Goal: Task Accomplishment & Management: Use online tool/utility

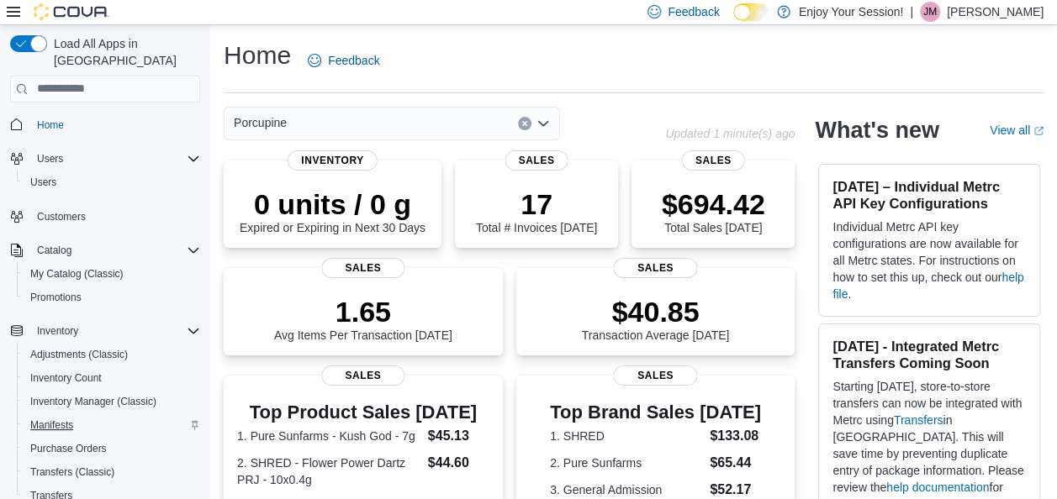
scroll to position [220, 0]
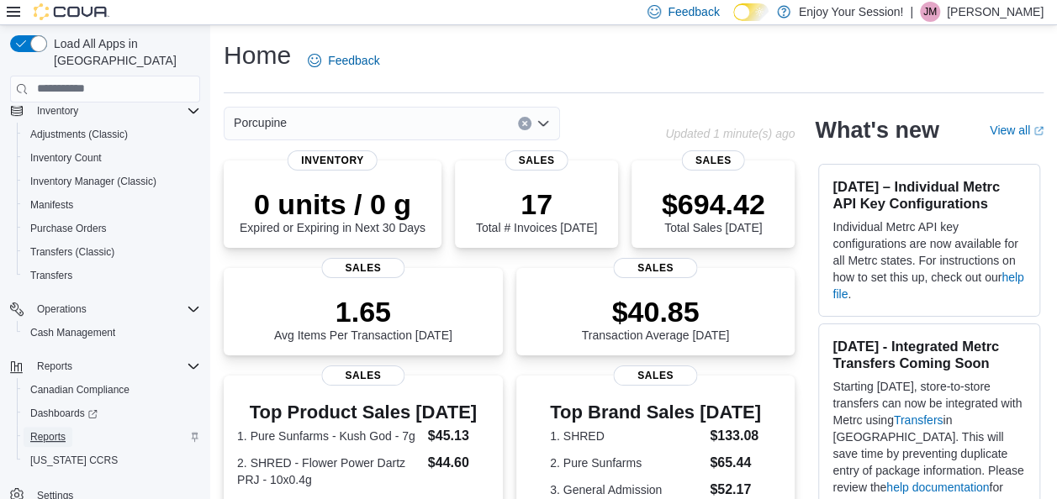
click at [42, 430] on span "Reports" at bounding box center [47, 436] width 35 height 13
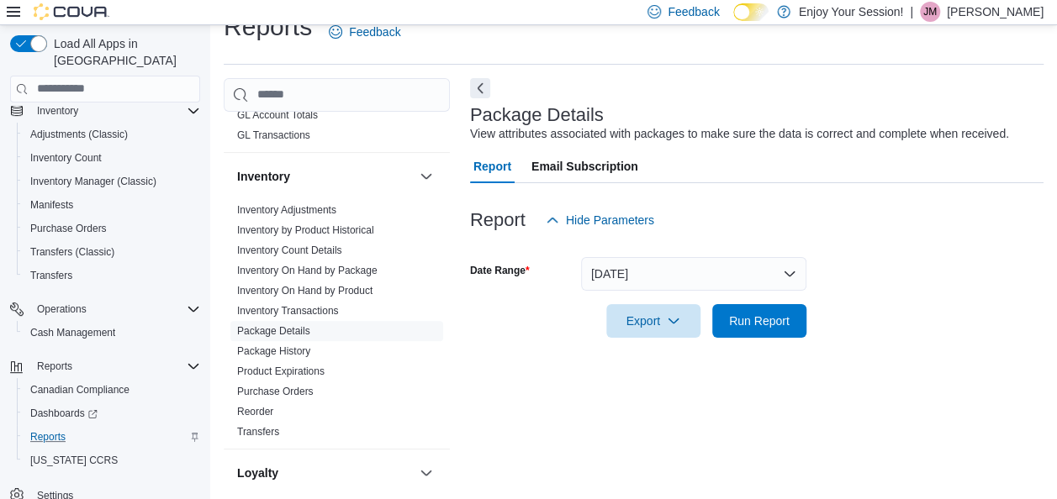
scroll to position [414, 0]
click at [294, 392] on link "Purchase Orders" at bounding box center [275, 391] width 76 height 12
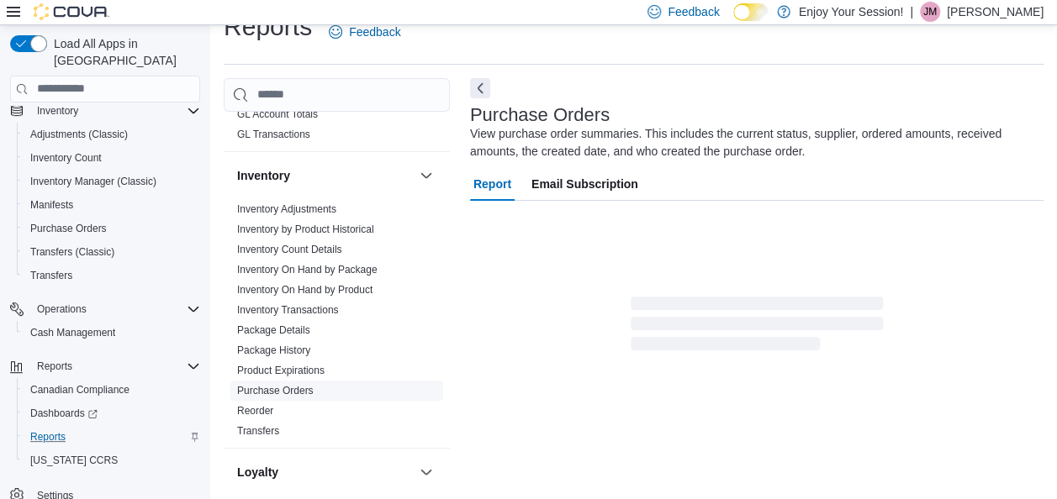
scroll to position [56, 0]
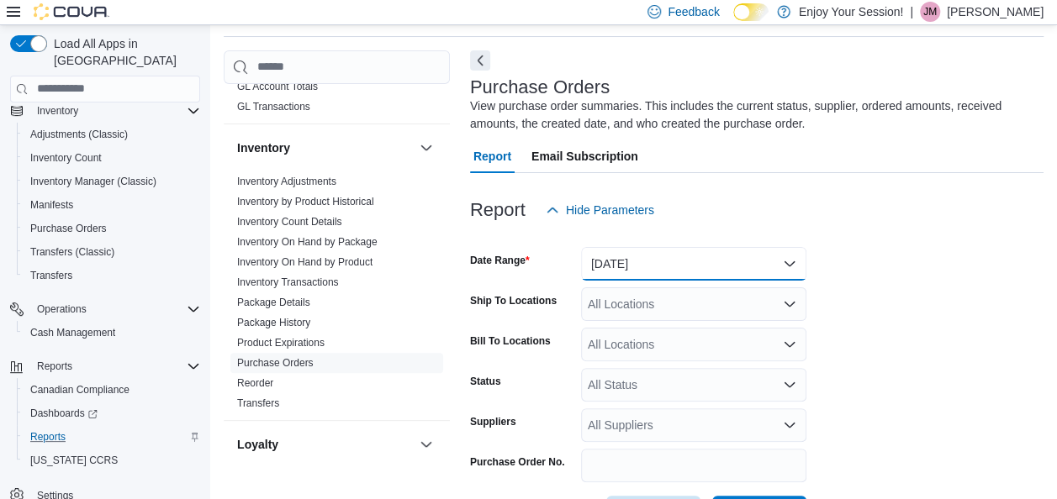
click at [760, 256] on button "[DATE]" at bounding box center [693, 264] width 225 height 34
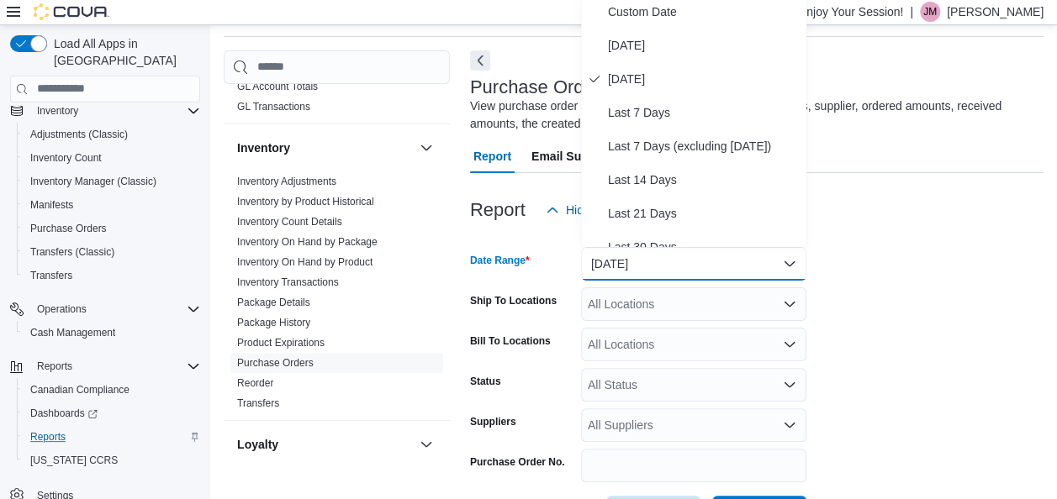
scroll to position [50, 0]
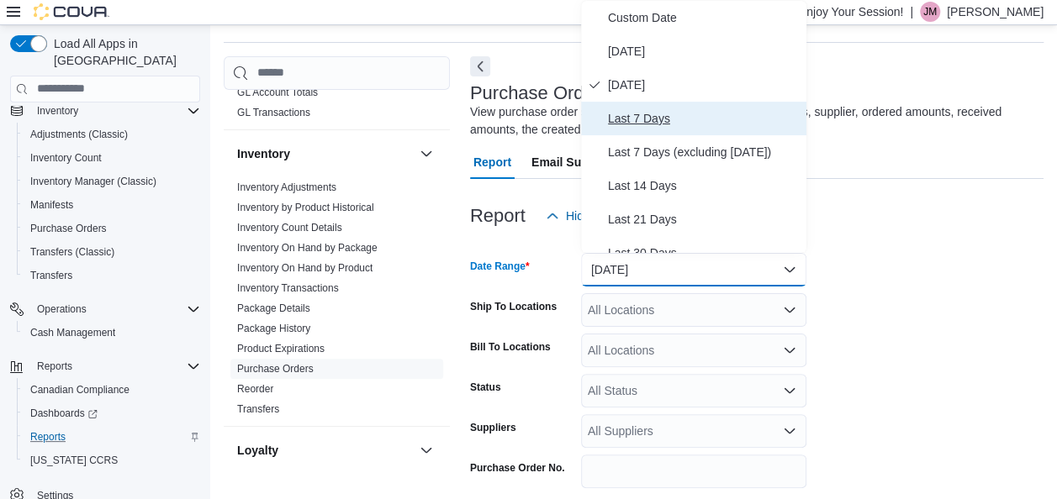
click at [683, 113] on span "Last 7 Days" at bounding box center [704, 118] width 192 height 20
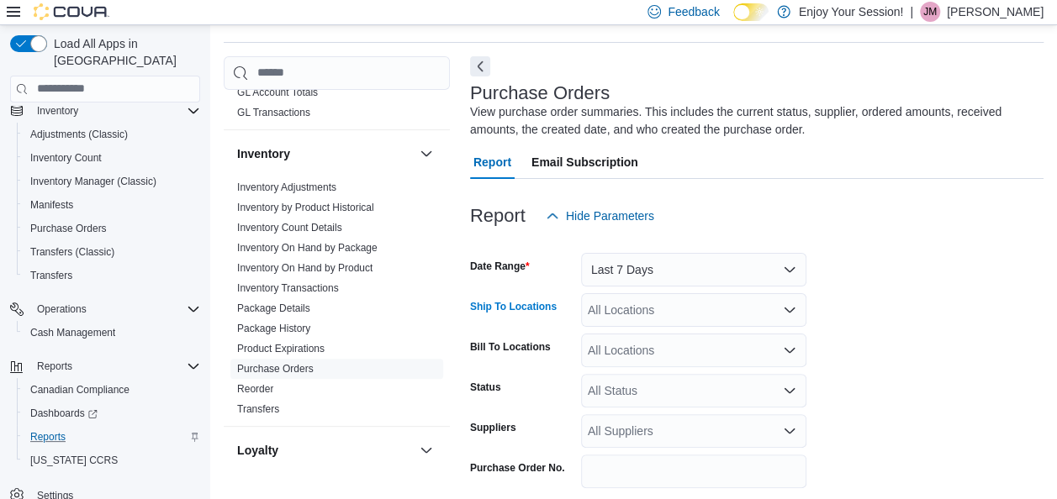
click at [763, 314] on div "All Locations" at bounding box center [693, 310] width 225 height 34
type input "****"
click at [710, 282] on div "Porcupine" at bounding box center [693, 280] width 205 height 17
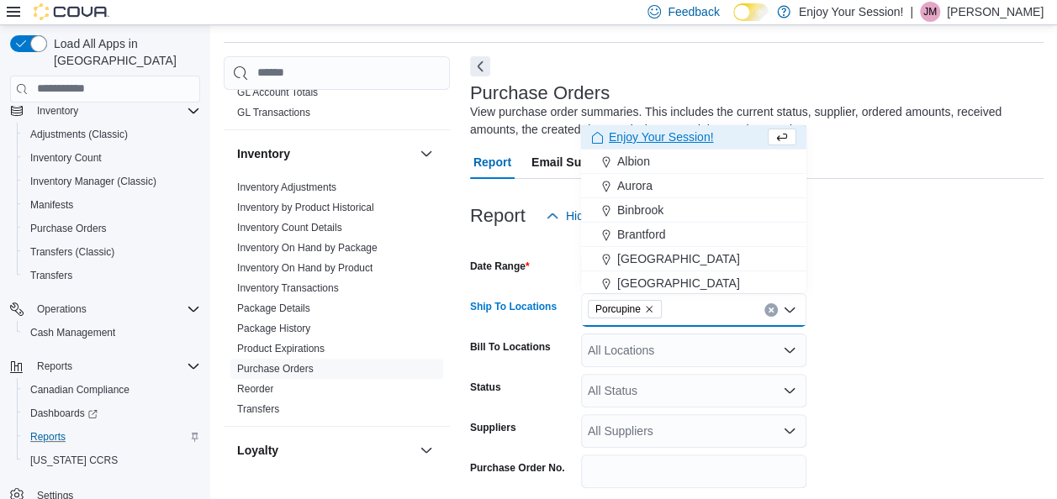
click at [865, 351] on form "Date Range Last 7 Days Ship To Locations Porcupine Combo box. Selected. Porcupi…" at bounding box center [756, 384] width 573 height 303
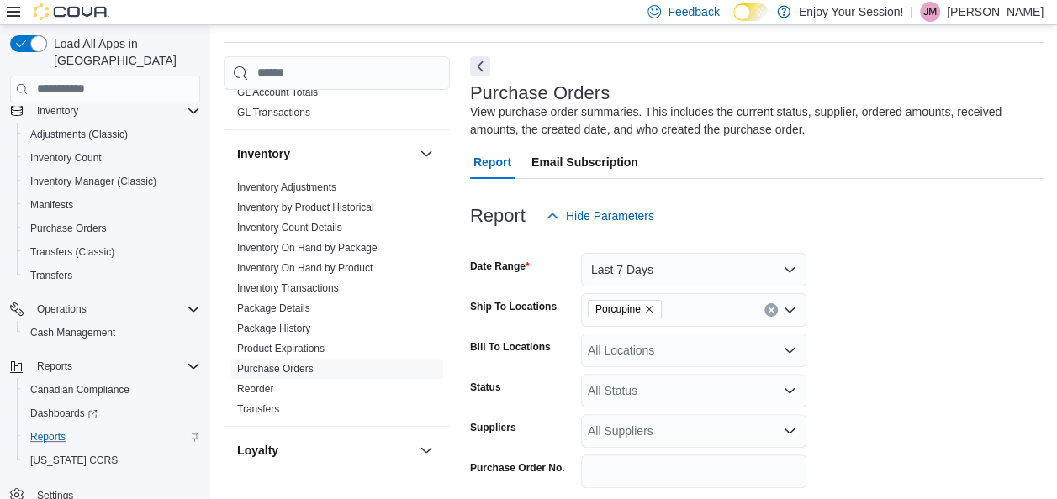
scroll to position [119, 0]
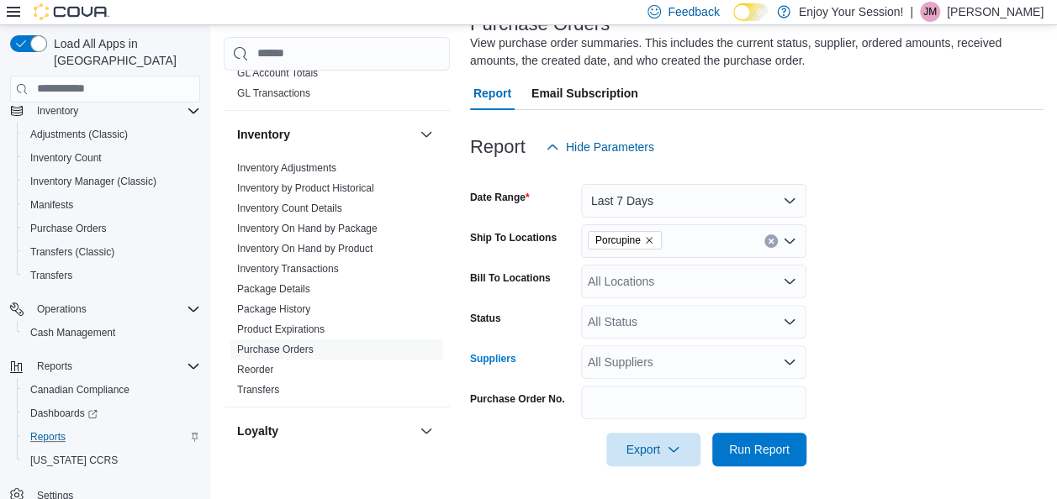
click at [726, 361] on div "All Suppliers" at bounding box center [693, 363] width 225 height 34
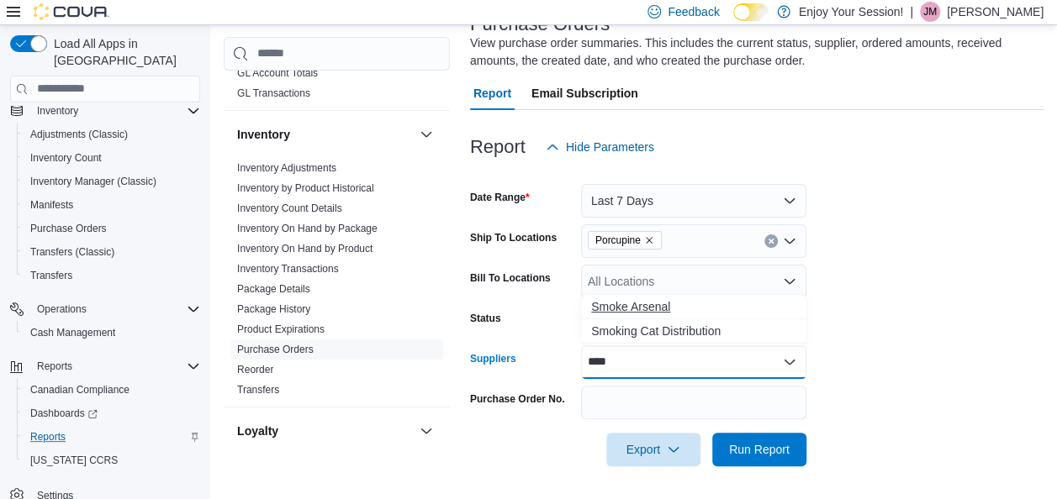
type input "****"
click at [642, 304] on span "Smoke Arsenal" at bounding box center [693, 306] width 205 height 17
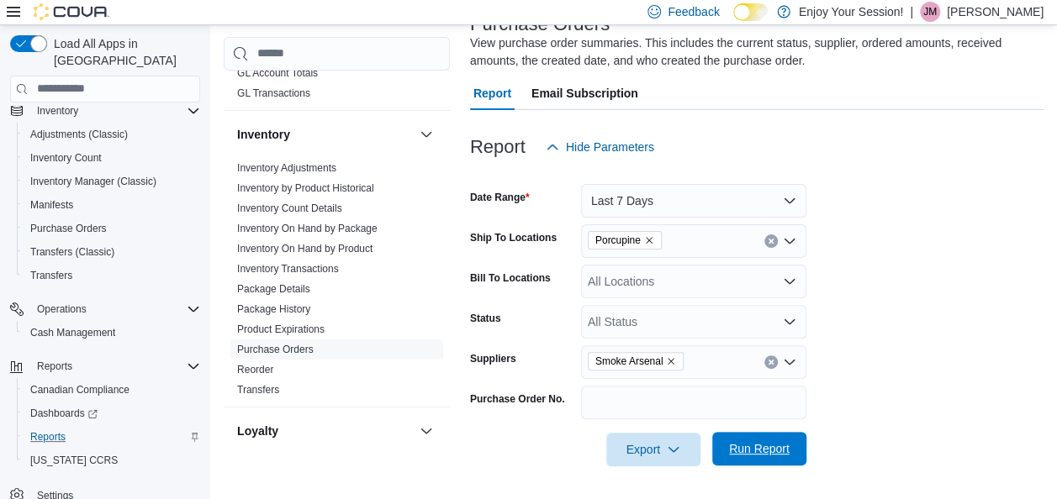
click at [772, 445] on span "Run Report" at bounding box center [759, 448] width 61 height 17
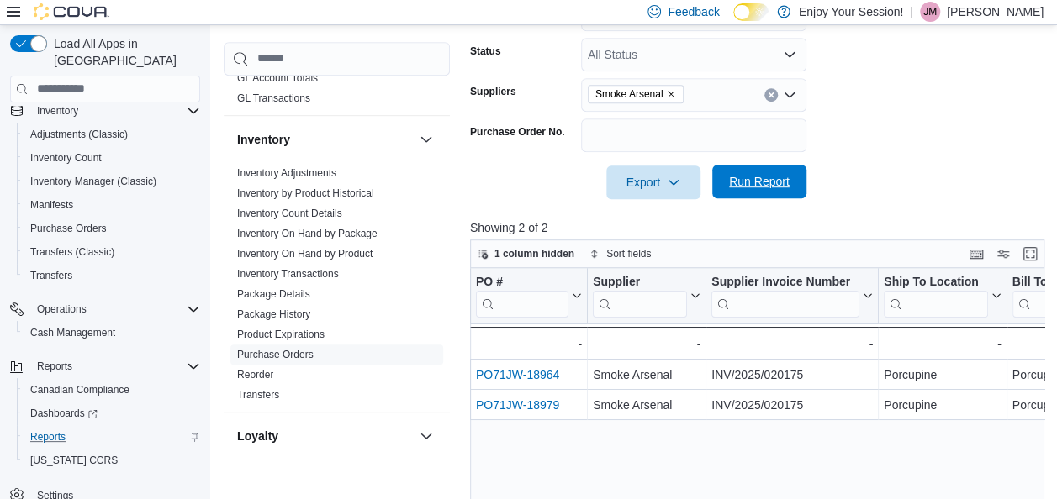
scroll to position [390, 0]
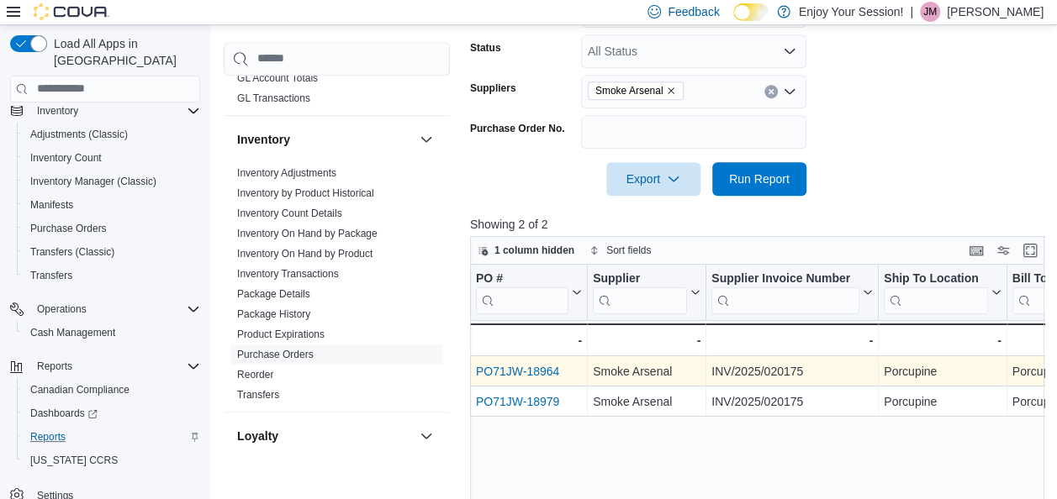
click at [531, 371] on link "PO71JW-18964" at bounding box center [517, 371] width 83 height 13
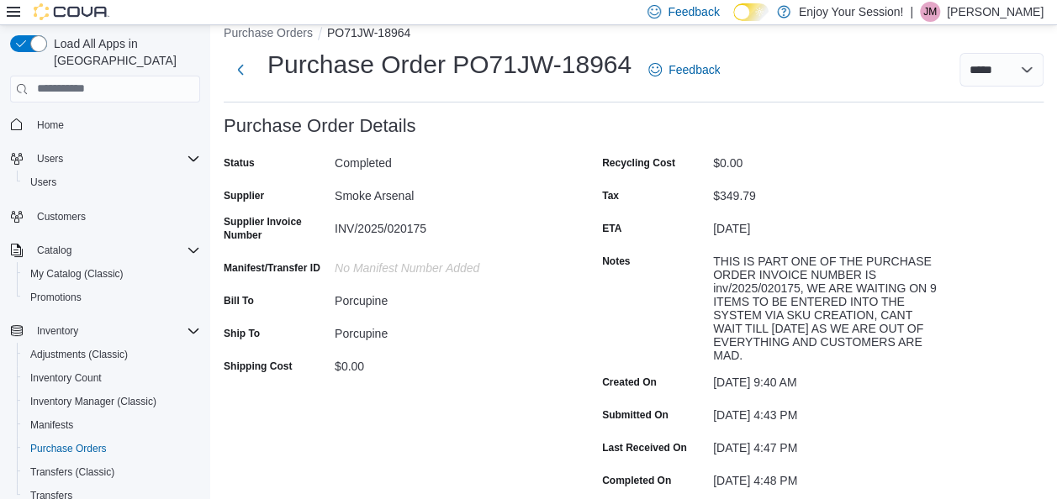
scroll to position [19, 0]
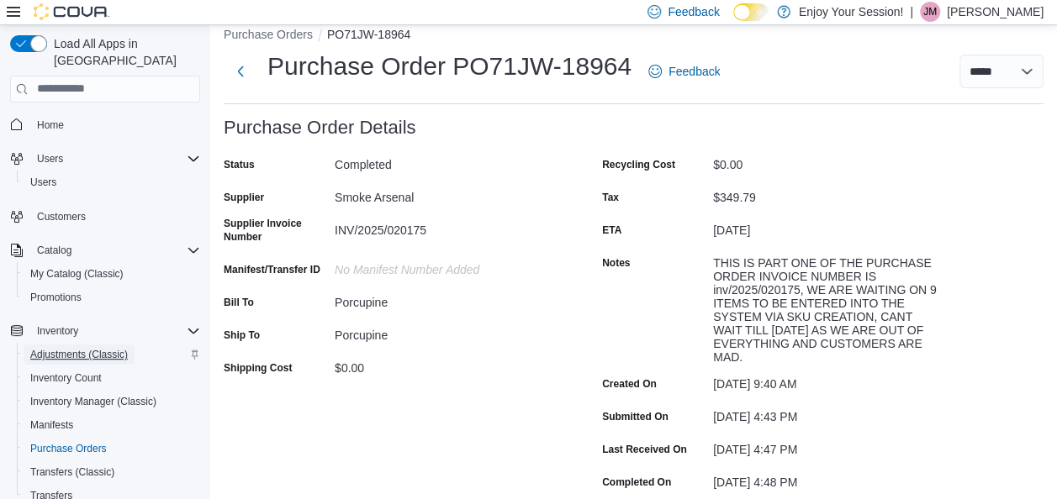
click at [49, 348] on span "Adjustments (Classic)" at bounding box center [79, 354] width 98 height 13
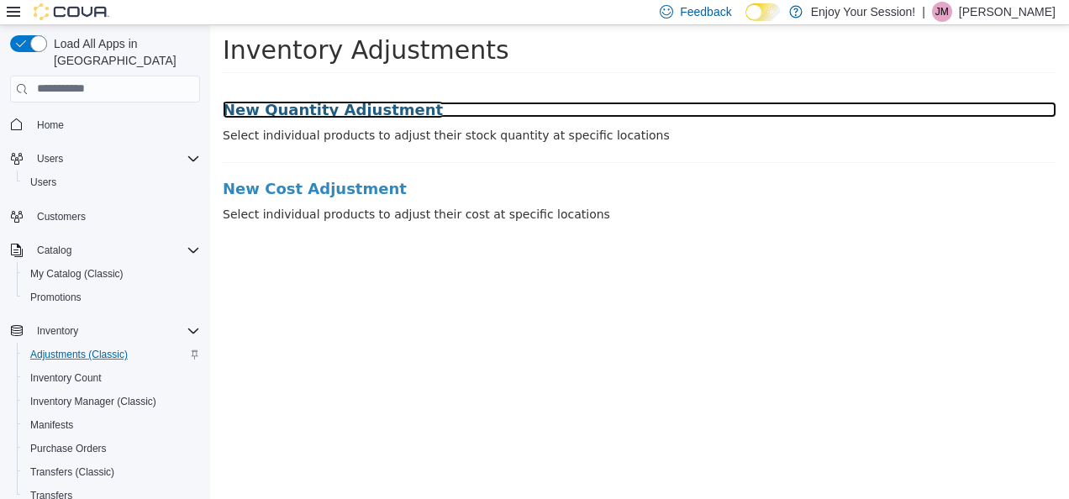
click at [298, 108] on h3 "New Quantity Adjustment" at bounding box center [640, 109] width 834 height 17
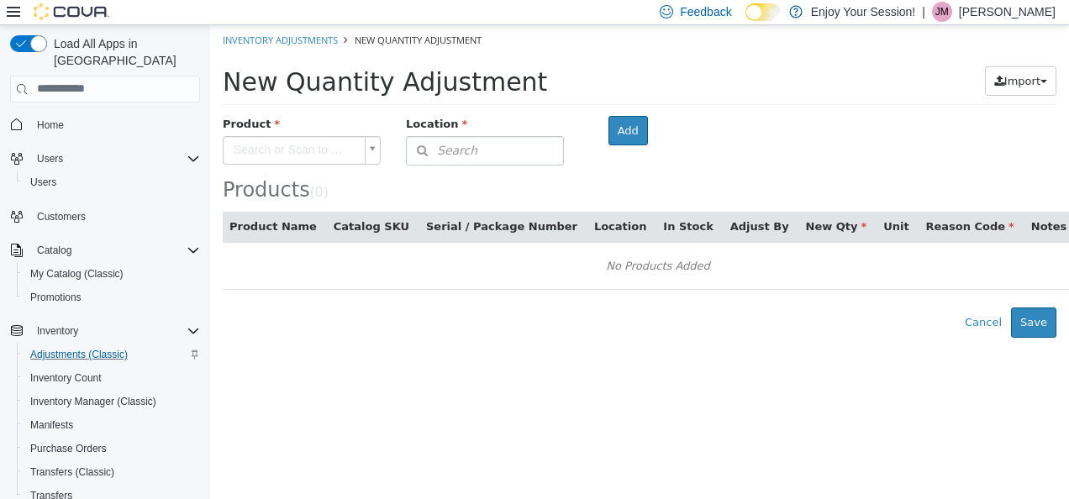
click at [282, 146] on body "× Inventory Adjustments New Quantity Adjustment New Quantity Adjustment Import …" at bounding box center [639, 180] width 859 height 313
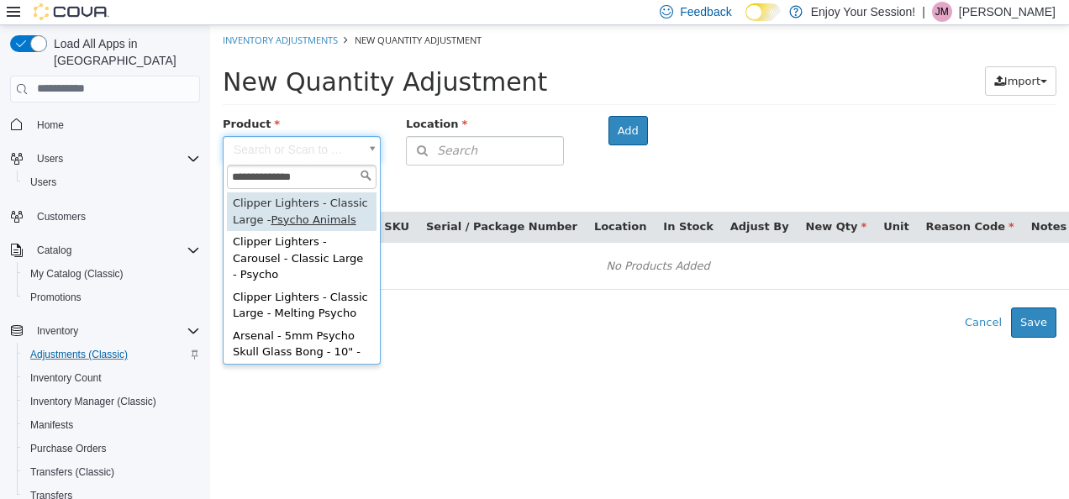
type input "**********"
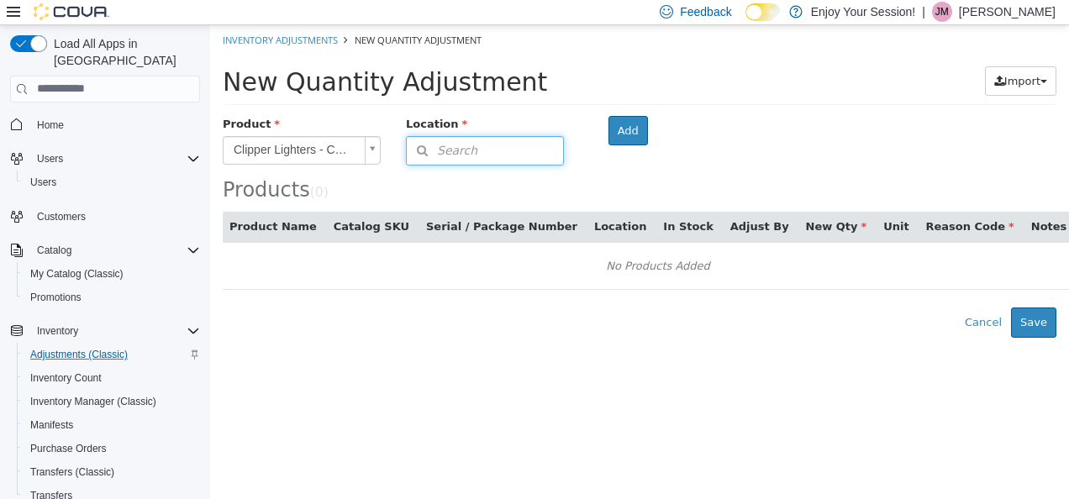
click at [451, 148] on span "Search" at bounding box center [442, 150] width 71 height 18
type input "****"
click at [464, 205] on span "Porcupine" at bounding box center [477, 203] width 54 height 13
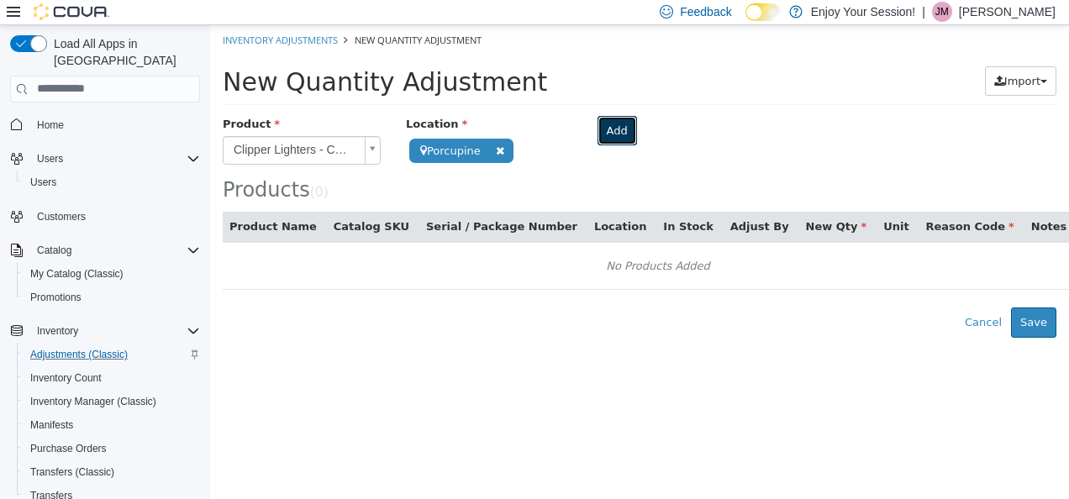
click at [600, 137] on button "Add" at bounding box center [618, 130] width 40 height 30
